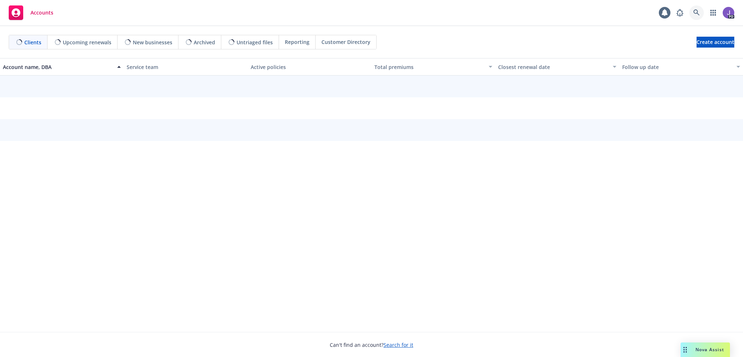
click at [695, 11] on icon at bounding box center [696, 12] width 7 height 7
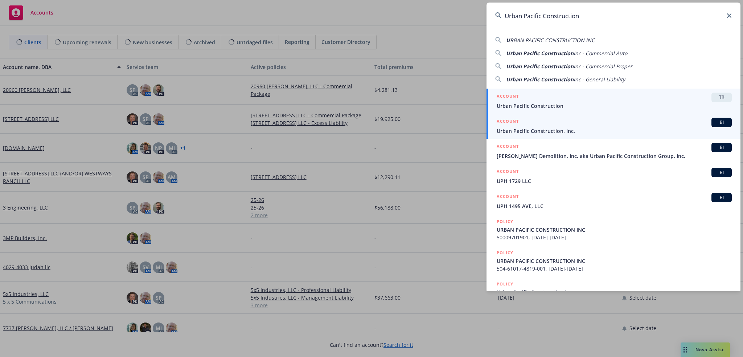
type input "Urban Pacific Construction"
click at [532, 131] on span "Urban Pacific Construction, Inc." at bounding box center [613, 131] width 235 height 8
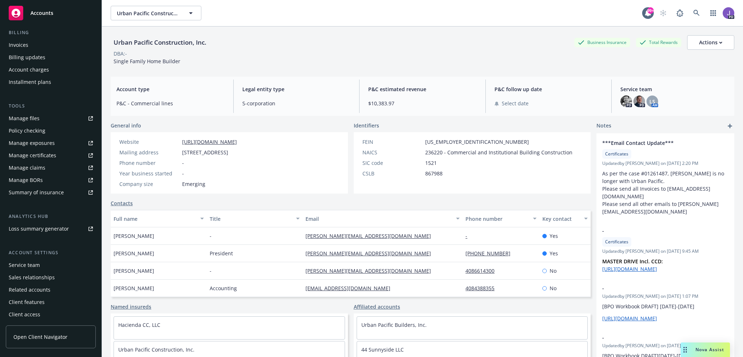
scroll to position [128, 0]
click at [21, 264] on div "Service team" at bounding box center [24, 265] width 31 height 12
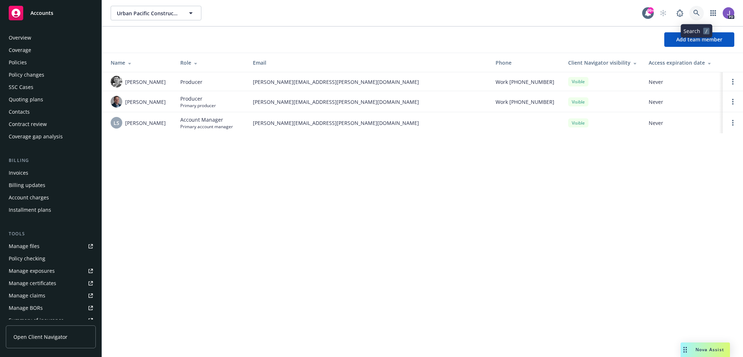
click at [700, 13] on link at bounding box center [696, 13] width 15 height 15
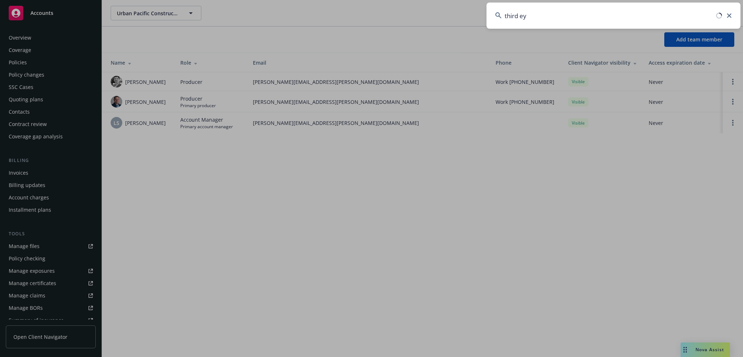
type input "third eye"
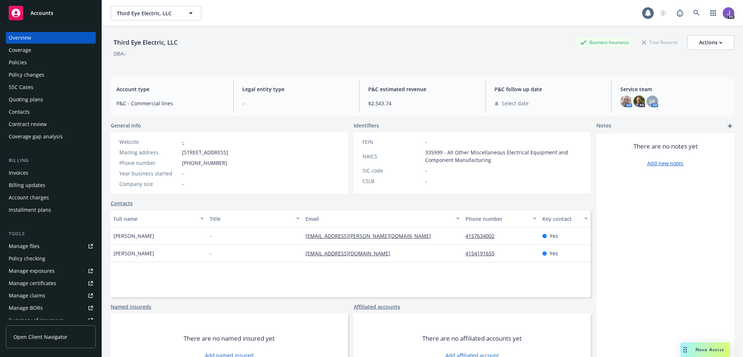
click at [32, 62] on div "Policies" at bounding box center [51, 63] width 84 height 12
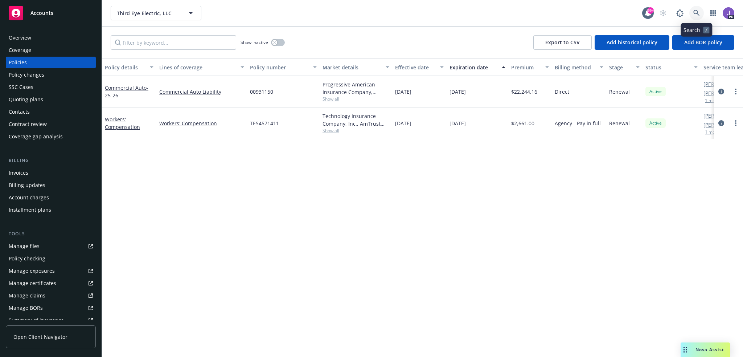
click at [692, 11] on link at bounding box center [696, 13] width 15 height 15
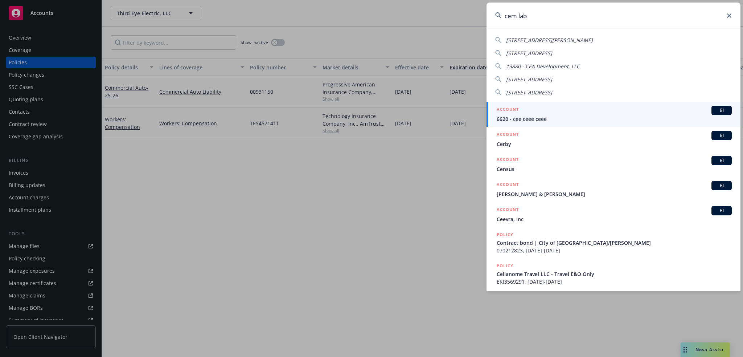
type input "cem labs"
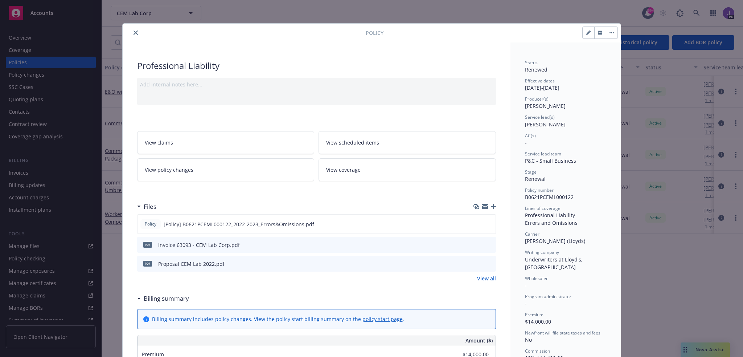
click at [133, 32] on icon "close" at bounding box center [135, 32] width 4 height 4
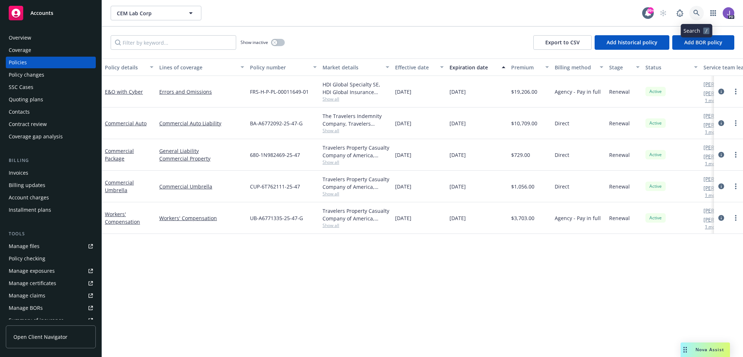
click at [699, 13] on icon at bounding box center [696, 13] width 7 height 7
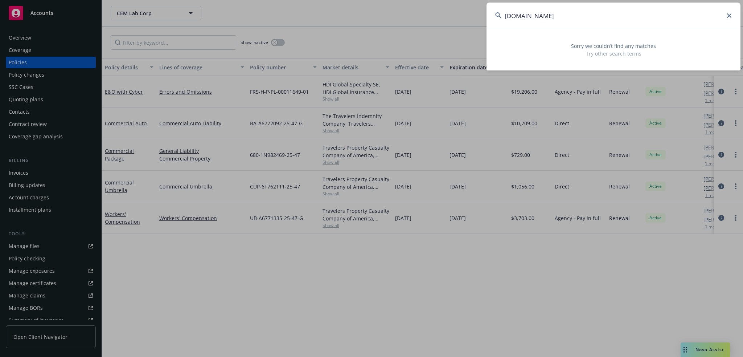
drag, startPoint x: 506, startPoint y: 15, endPoint x: 516, endPoint y: 18, distance: 11.5
click at [506, 15] on input "[DOMAIN_NAME]" at bounding box center [613, 16] width 254 height 26
click at [508, 17] on input "@[DOMAIN_NAME]" at bounding box center [613, 16] width 254 height 26
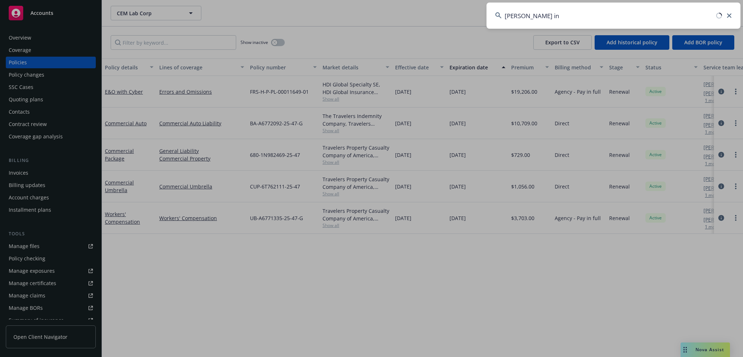
type input "[PERSON_NAME] inv"
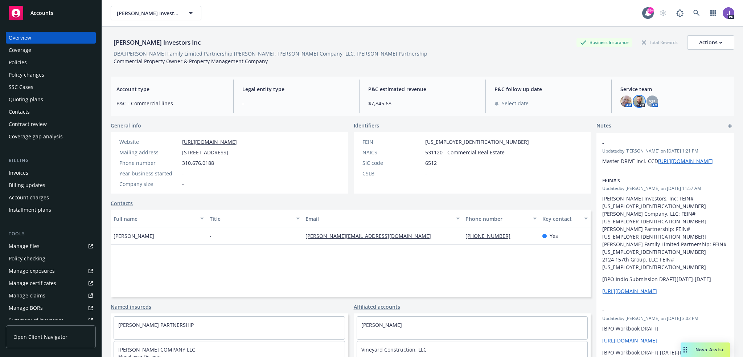
click at [634, 101] on img at bounding box center [639, 101] width 12 height 12
click at [693, 13] on icon at bounding box center [696, 13] width 7 height 7
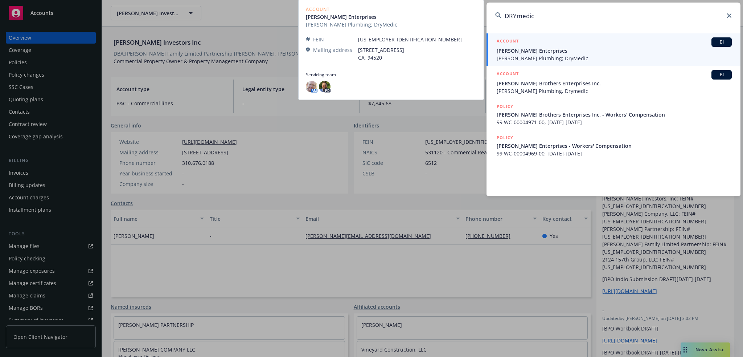
type input "DRYmedic"
click at [559, 57] on span "[PERSON_NAME] Plumbing; DryMedic" at bounding box center [613, 58] width 235 height 8
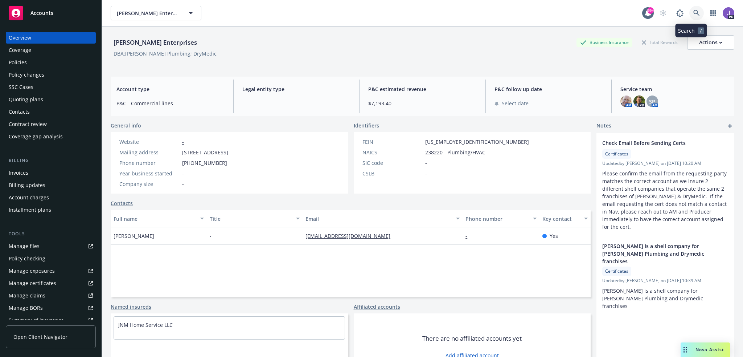
click at [693, 10] on icon at bounding box center [696, 13] width 7 height 7
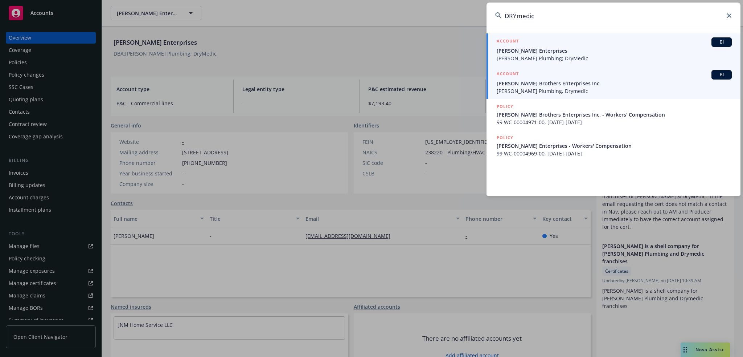
type input "DRYmedic"
click at [522, 91] on span "[PERSON_NAME] Plumbing, Drymedic" at bounding box center [613, 91] width 235 height 8
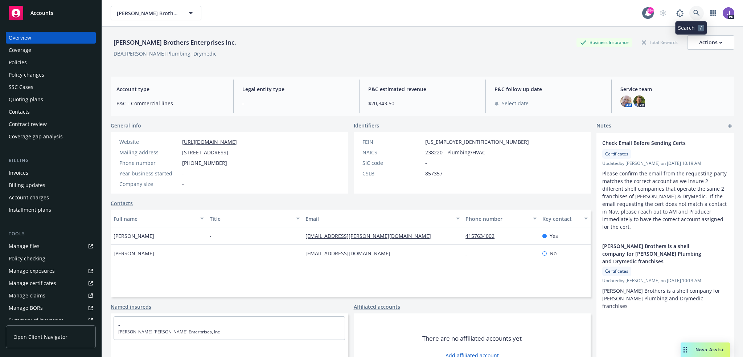
click at [689, 11] on link at bounding box center [696, 13] width 15 height 15
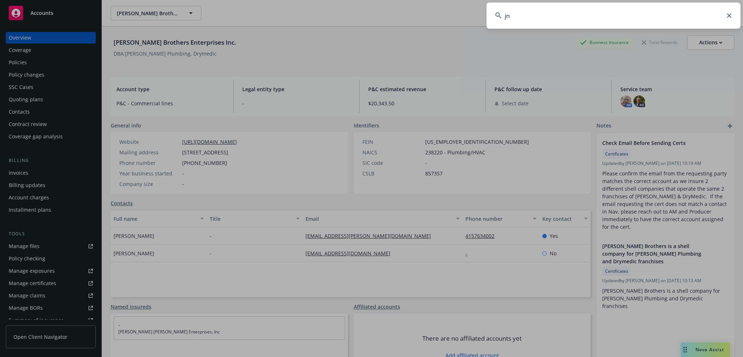
type input "jnm"
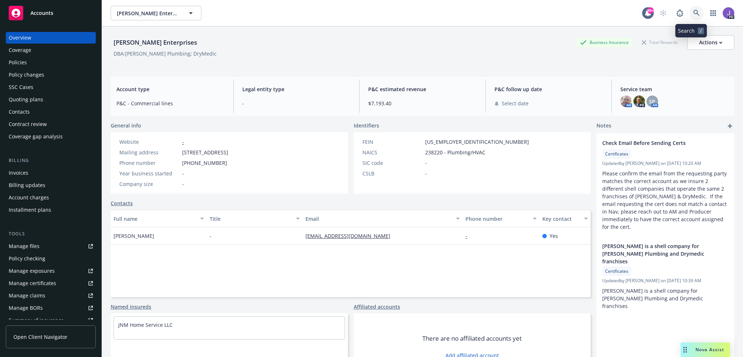
click at [693, 13] on icon at bounding box center [696, 13] width 7 height 7
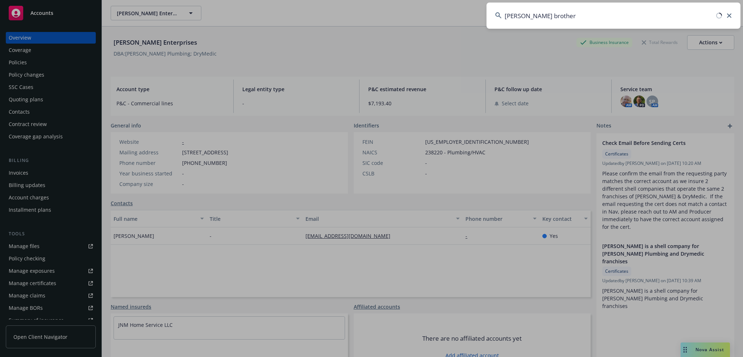
type input "[PERSON_NAME] brothers"
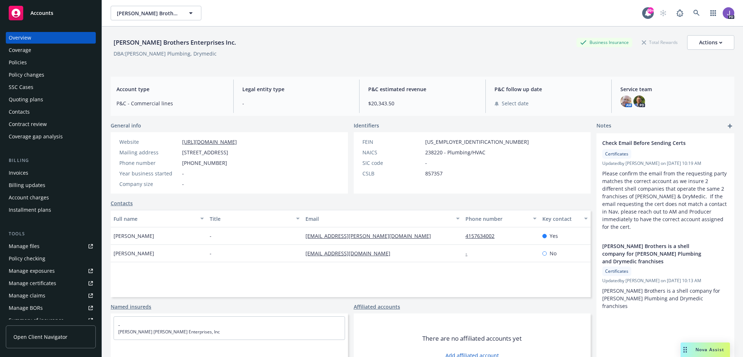
drag, startPoint x: 568, startPoint y: 57, endPoint x: 559, endPoint y: 60, distance: 10.0
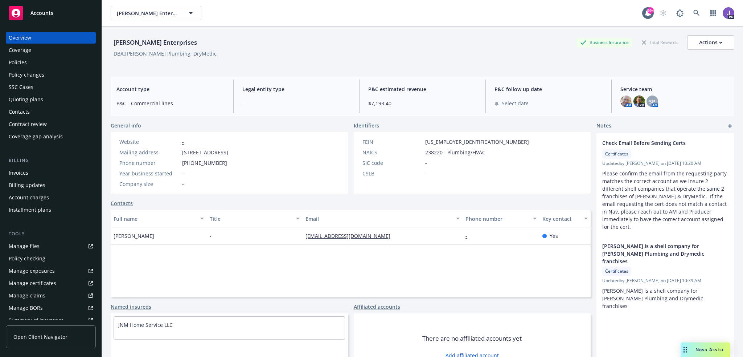
drag, startPoint x: 46, startPoint y: 35, endPoint x: 65, endPoint y: 39, distance: 19.2
click at [46, 35] on div "Overview" at bounding box center [51, 38] width 84 height 12
drag, startPoint x: 191, startPoint y: 44, endPoint x: 242, endPoint y: 2, distance: 65.9
click at [112, 41] on div "[PERSON_NAME] Enterprises Business Insurance Total Rewards Actions" at bounding box center [422, 42] width 623 height 15
copy div "[PERSON_NAME] Enterprises"
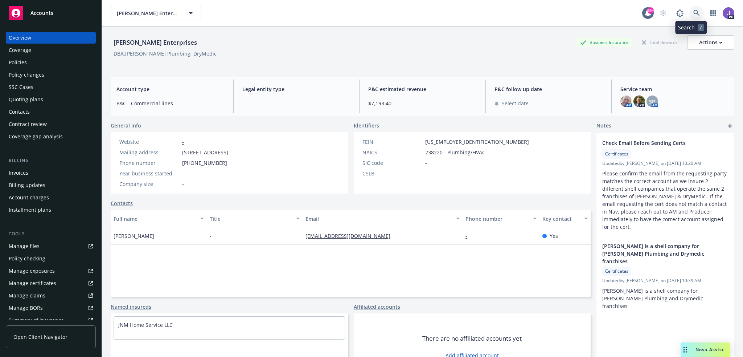
click at [693, 16] on icon at bounding box center [696, 13] width 7 height 7
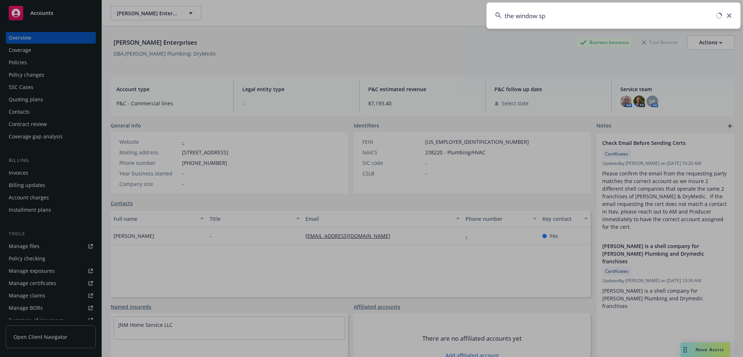
type input "the window spe"
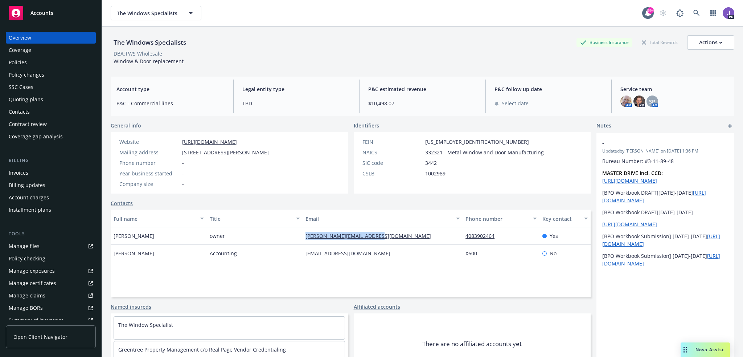
drag, startPoint x: 394, startPoint y: 236, endPoint x: 291, endPoint y: 241, distance: 103.1
click at [304, 240] on div "[PERSON_NAME][EMAIL_ADDRESS][DOMAIN_NAME]" at bounding box center [382, 235] width 160 height 17
drag, startPoint x: 268, startPoint y: 242, endPoint x: 265, endPoint y: 257, distance: 15.3
click at [268, 242] on div "owner" at bounding box center [255, 235] width 96 height 17
